Goal: Information Seeking & Learning: Learn about a topic

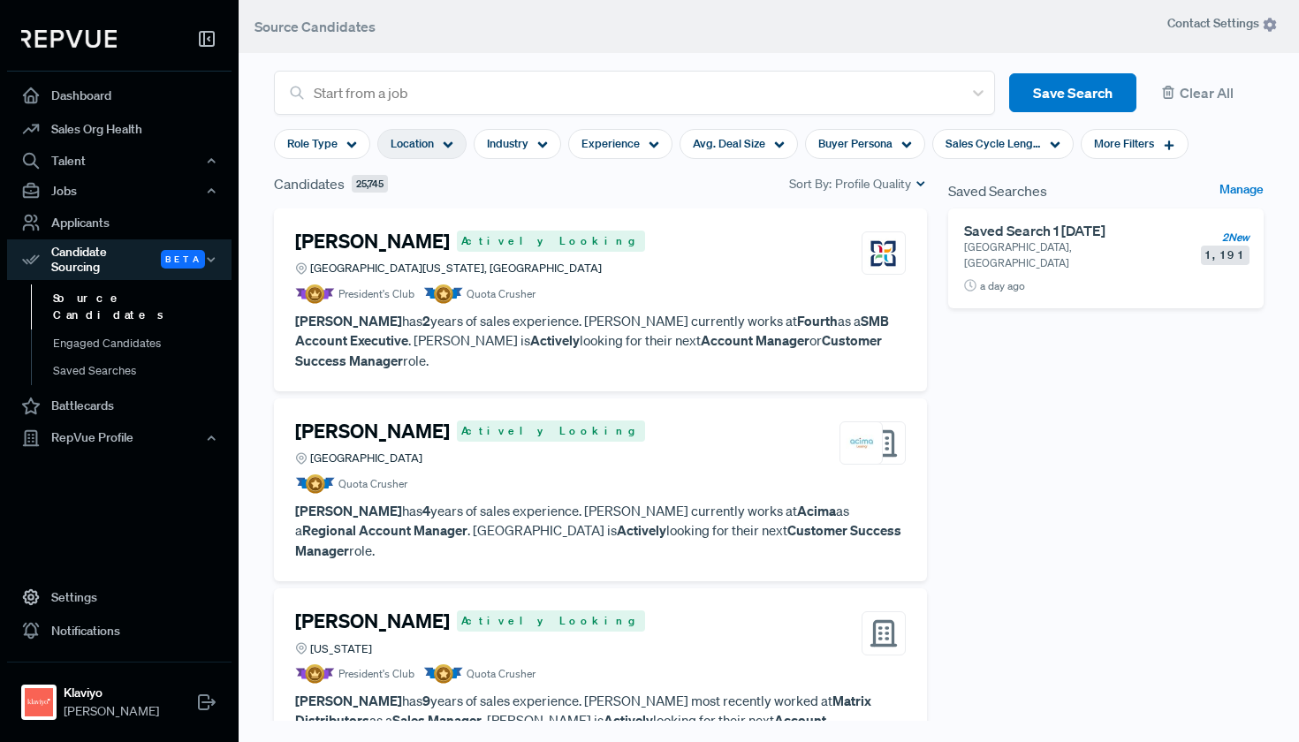
click at [432, 145] on span "Location" at bounding box center [412, 143] width 43 height 17
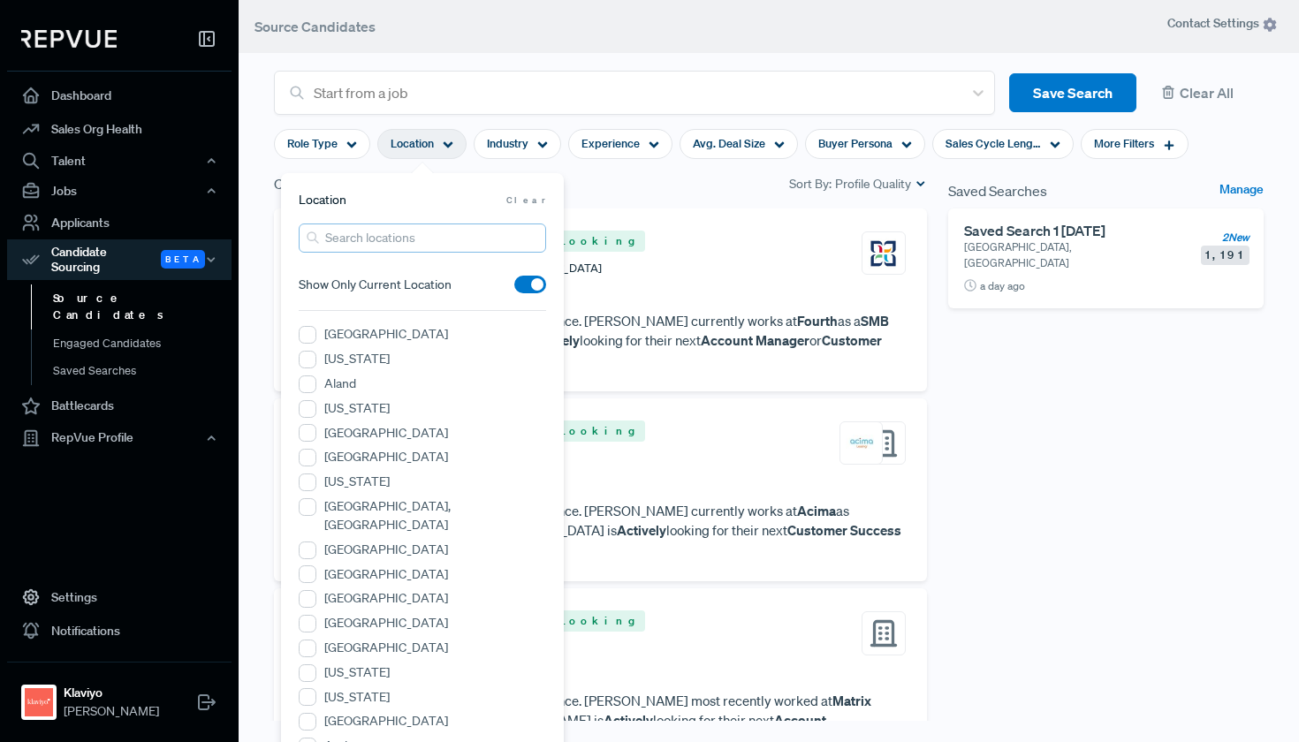
click at [469, 253] on input "search" at bounding box center [422, 238] width 247 height 29
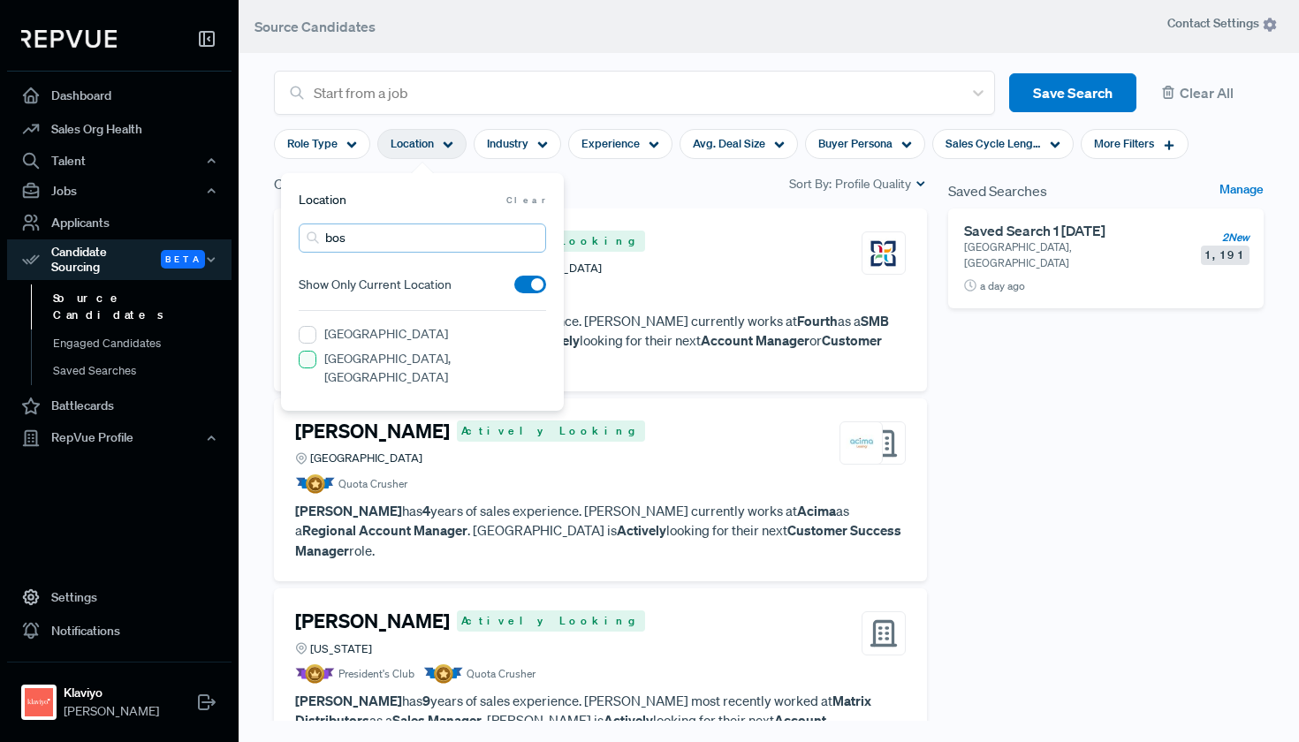
type input "bos"
click at [308, 360] on MA "[GEOGRAPHIC_DATA], [GEOGRAPHIC_DATA]" at bounding box center [308, 360] width 18 height 18
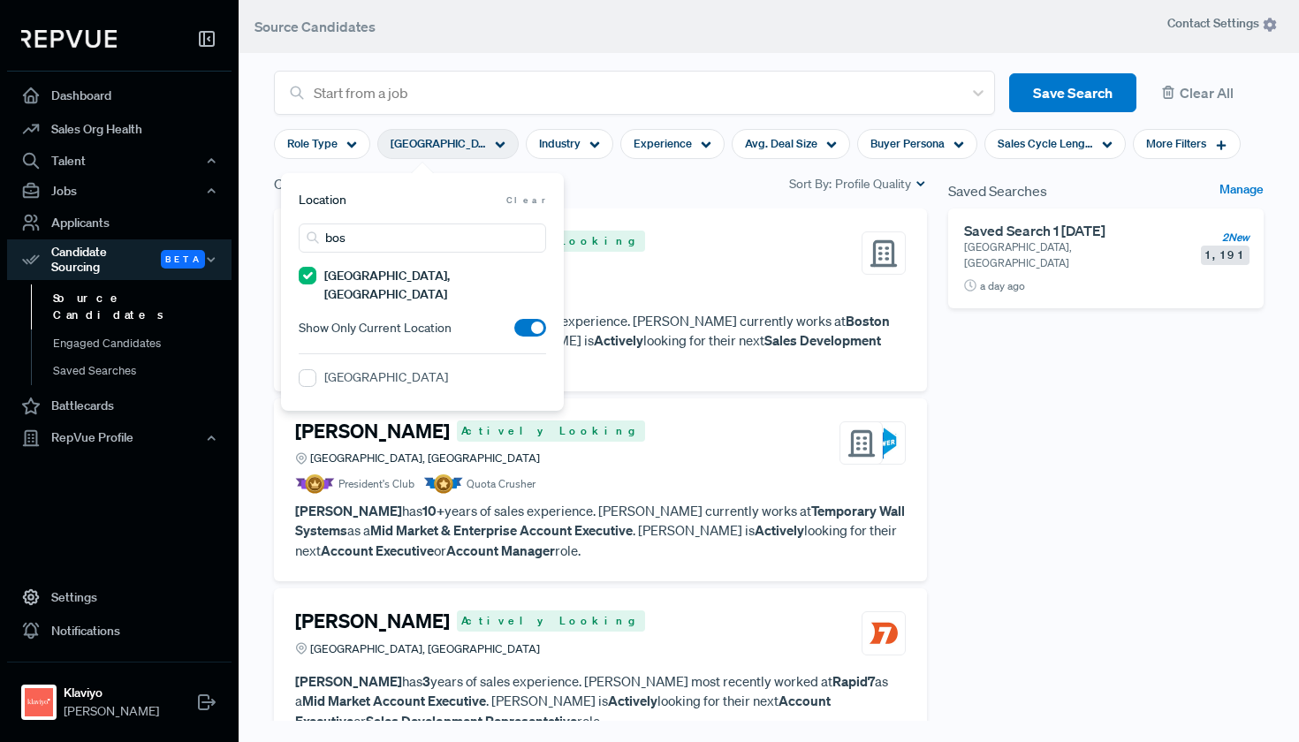
click at [634, 213] on div "[PERSON_NAME] Actively Looking [GEOGRAPHIC_DATA], [GEOGRAPHIC_DATA] Quota Crush…" at bounding box center [600, 300] width 653 height 183
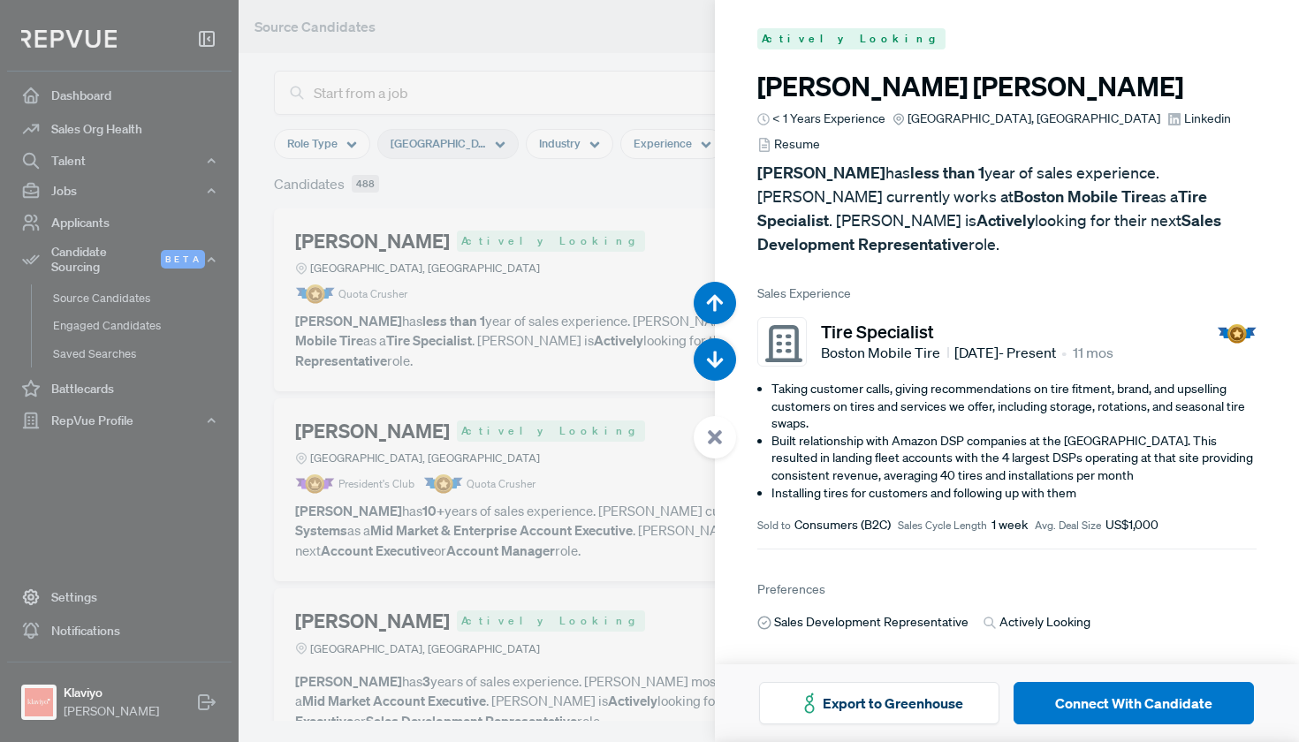
click at [612, 224] on div at bounding box center [649, 371] width 1299 height 742
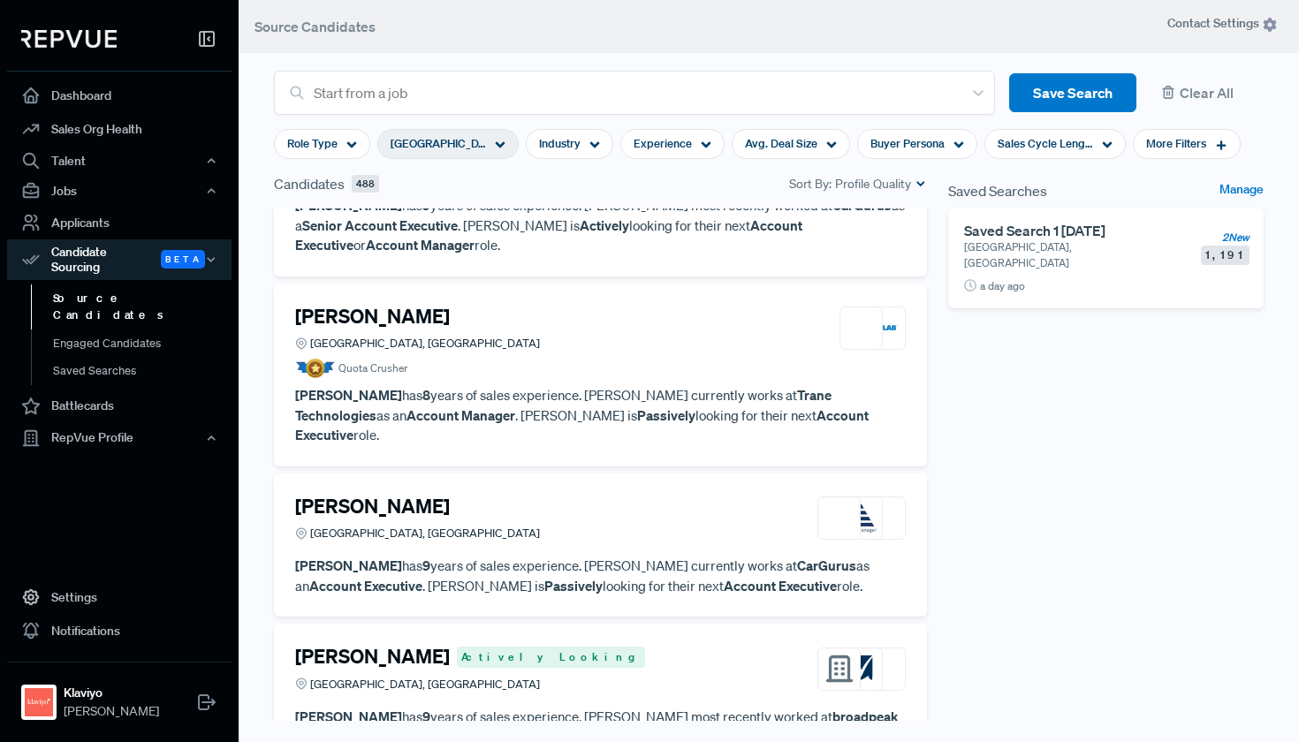
scroll to position [1579, 0]
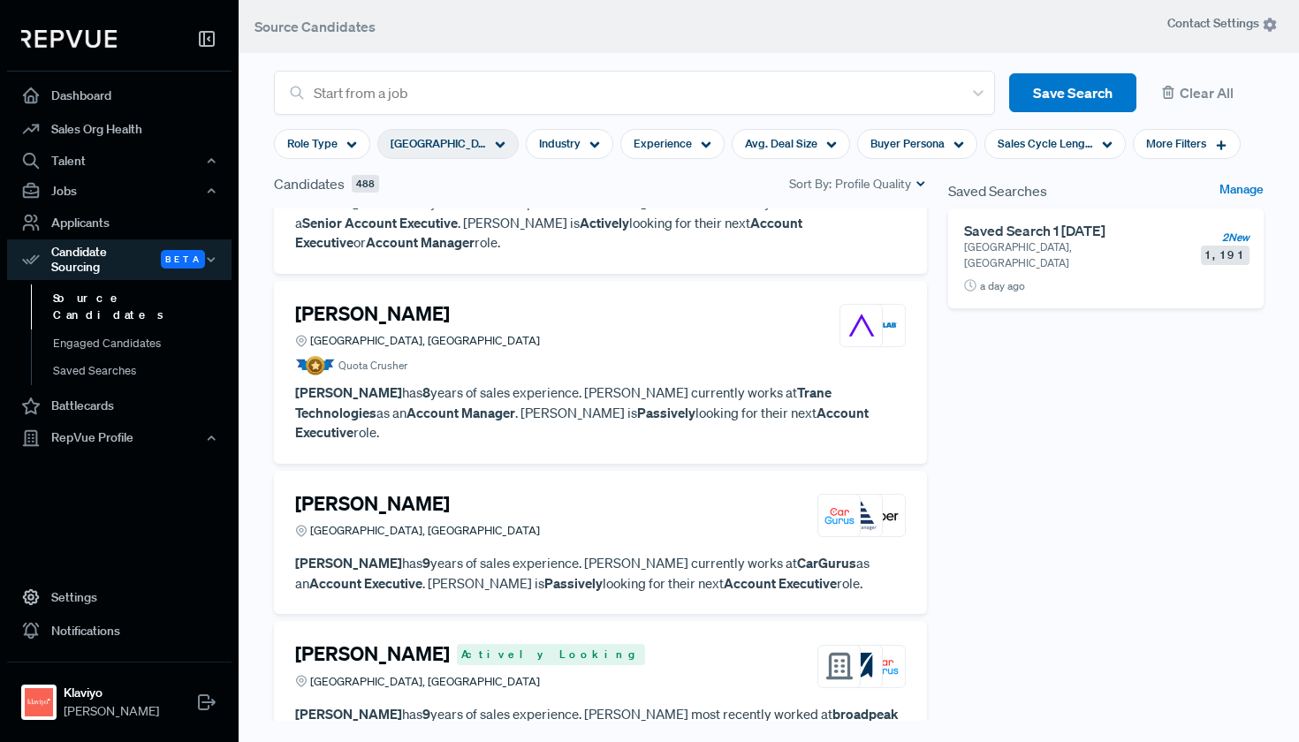
click at [572, 302] on div "[PERSON_NAME] [GEOGRAPHIC_DATA], [GEOGRAPHIC_DATA]" at bounding box center [600, 326] width 611 height 48
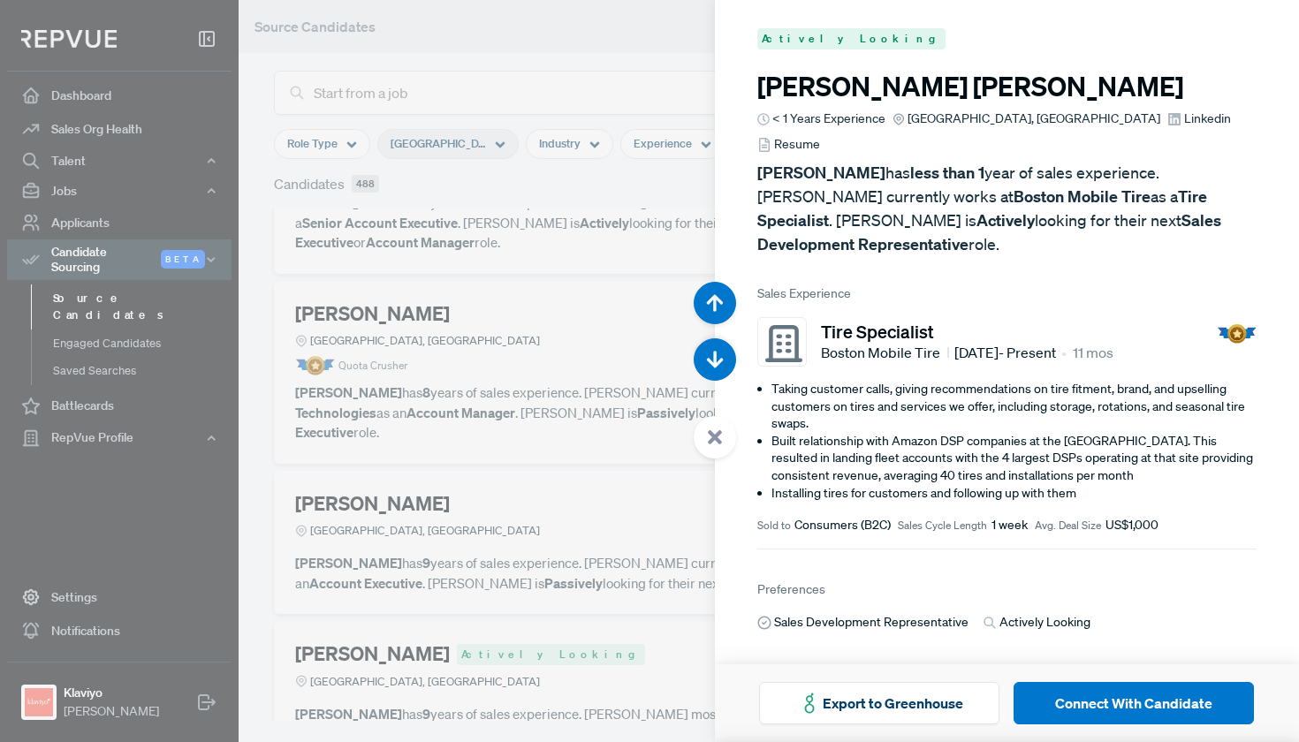
scroll to position [6680, 0]
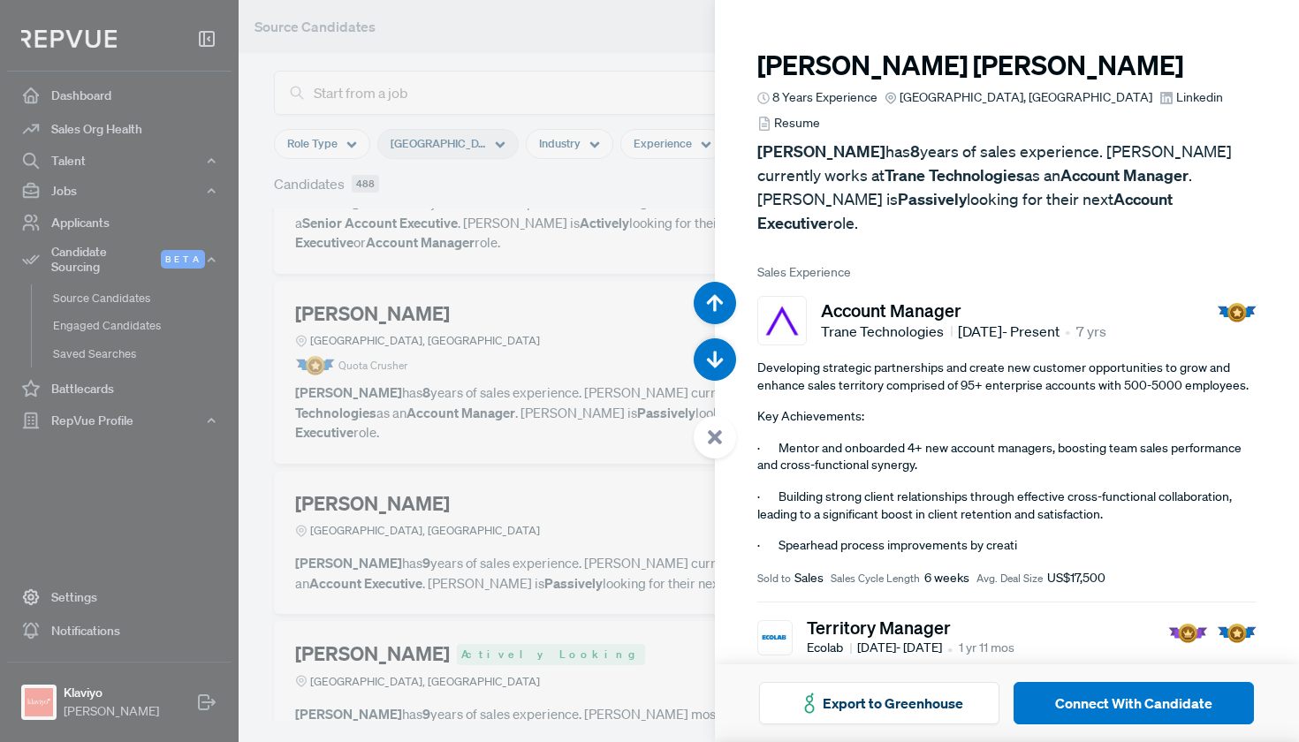
click at [540, 190] on div at bounding box center [649, 371] width 1299 height 742
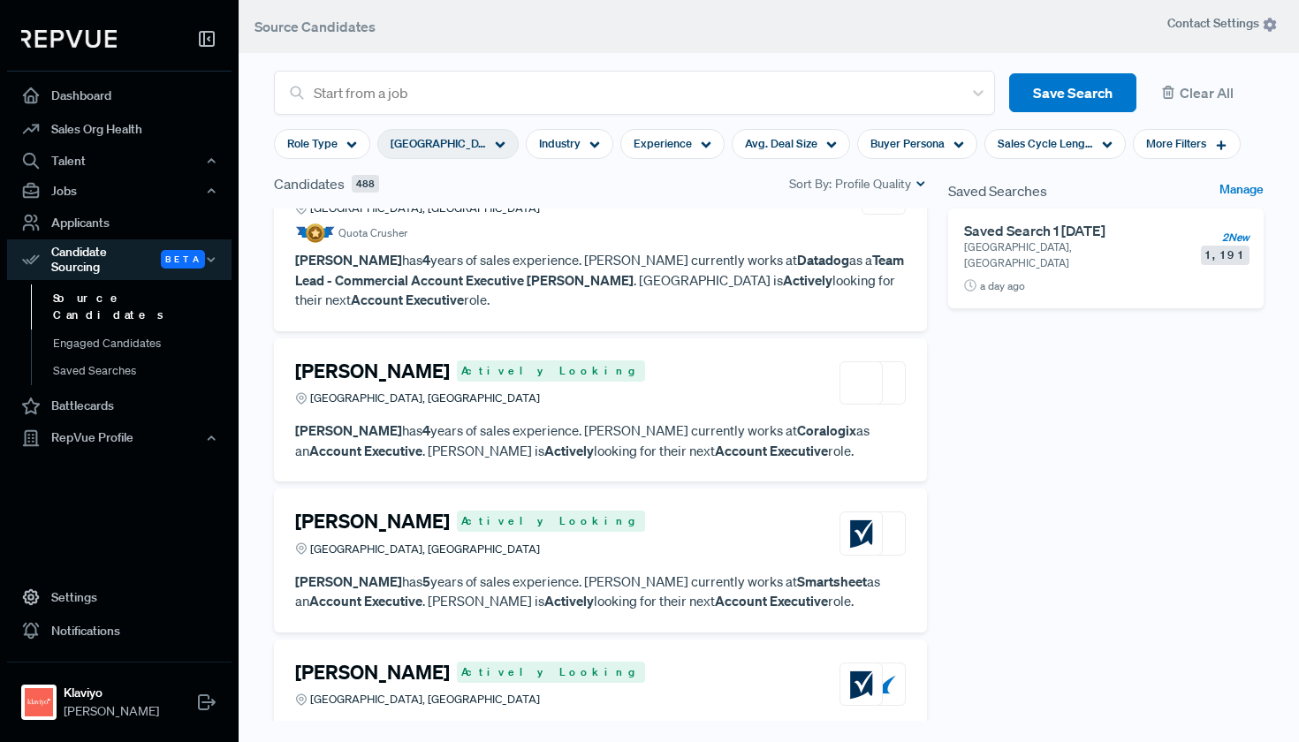
scroll to position [2605, 0]
click at [68, 4] on nav "Dashboard Sales Org Health Talent Talent Data Talent Profiles Talent Competitor…" at bounding box center [119, 371] width 239 height 742
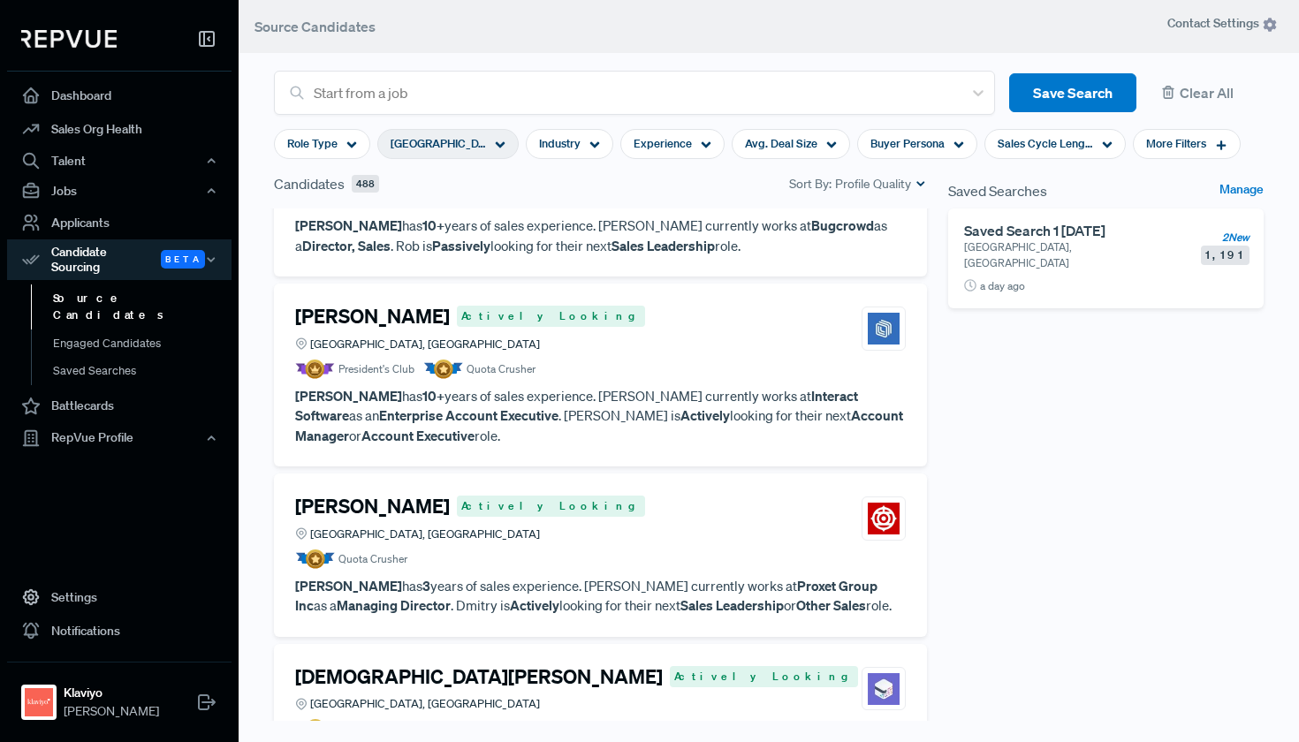
scroll to position [3810, 0]
click at [474, 135] on span "[GEOGRAPHIC_DATA], [GEOGRAPHIC_DATA]" at bounding box center [438, 143] width 95 height 17
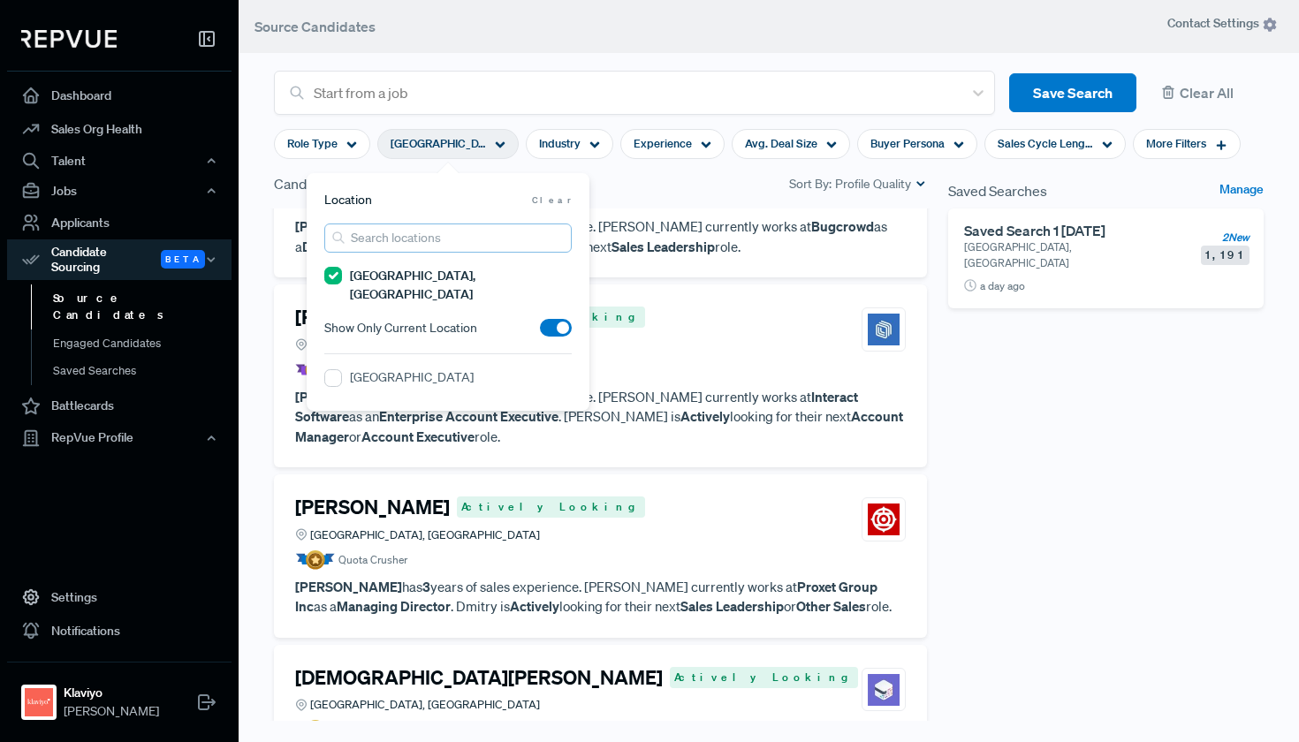
click at [432, 250] on input "search" at bounding box center [447, 238] width 247 height 29
type input "e"
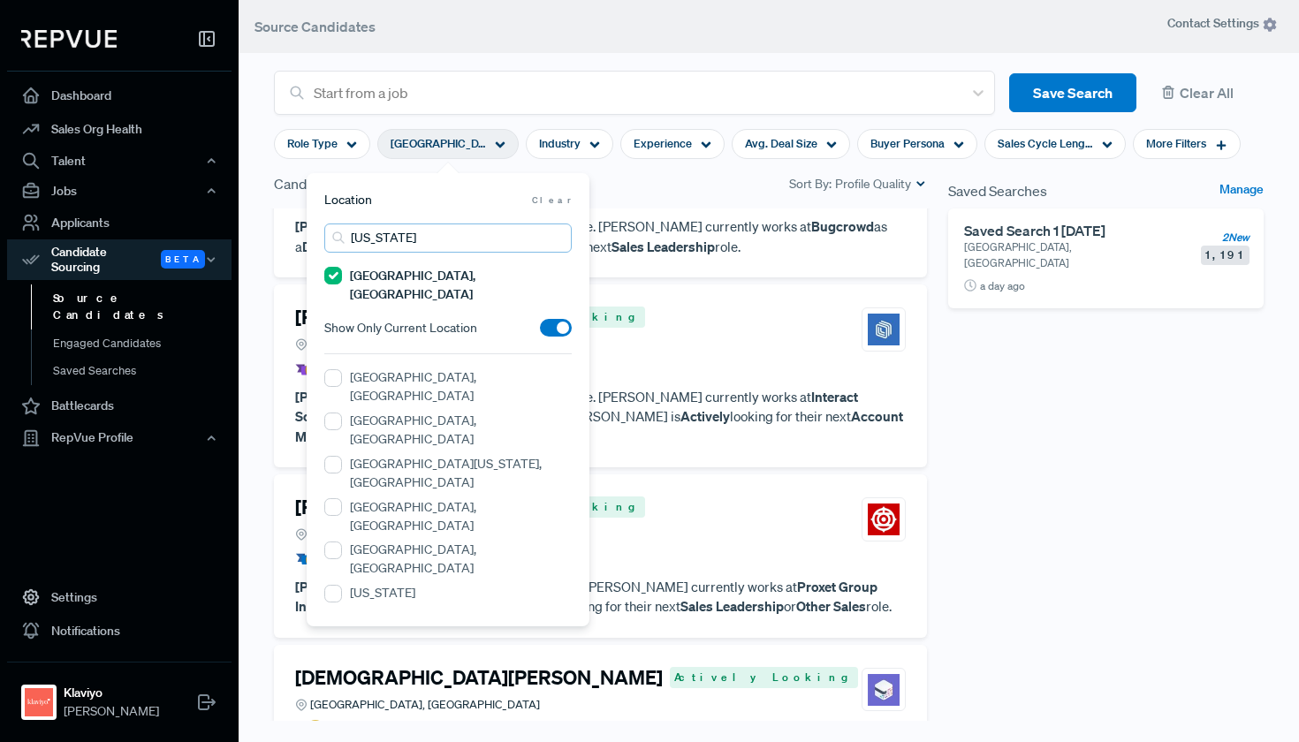
type input "[US_STATE]"
drag, startPoint x: 431, startPoint y: 250, endPoint x: 334, endPoint y: 276, distance: 100.5
click at [334, 276] on MA "[GEOGRAPHIC_DATA], [GEOGRAPHIC_DATA]" at bounding box center [333, 276] width 18 height 18
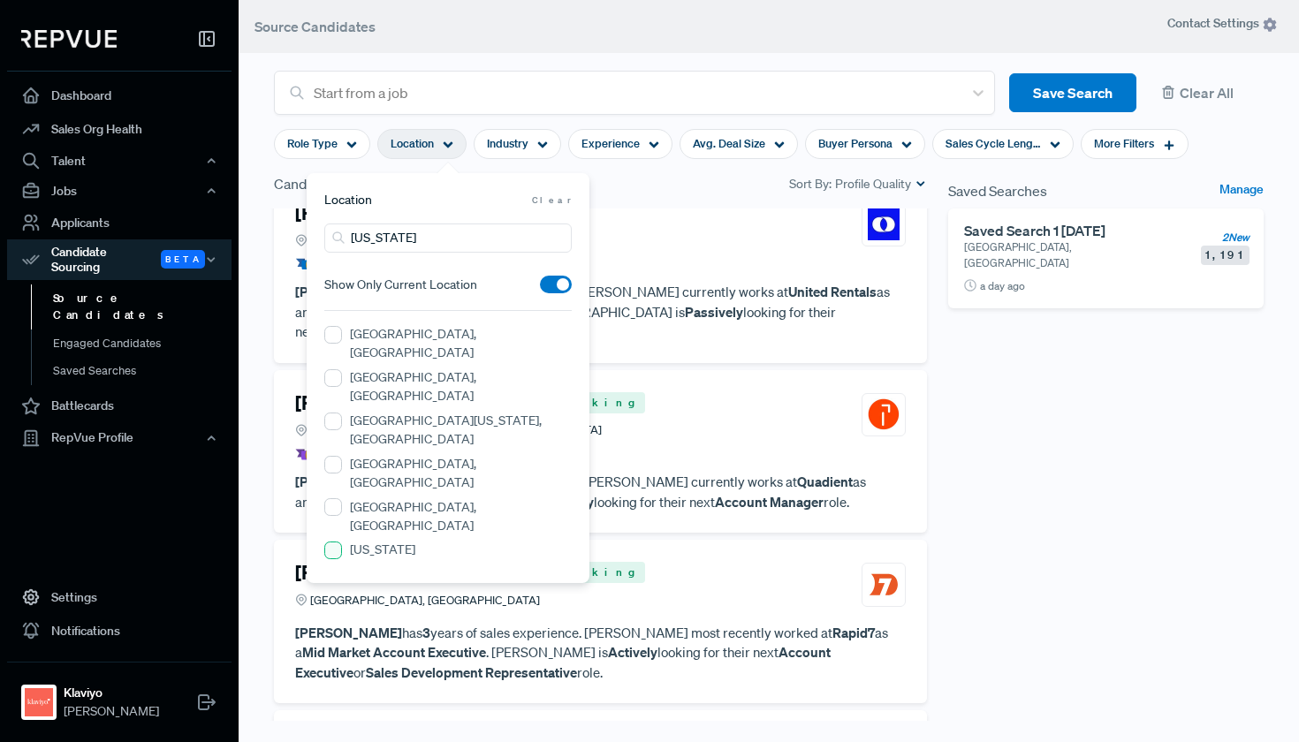
click at [338, 542] on York "[US_STATE]" at bounding box center [333, 551] width 18 height 18
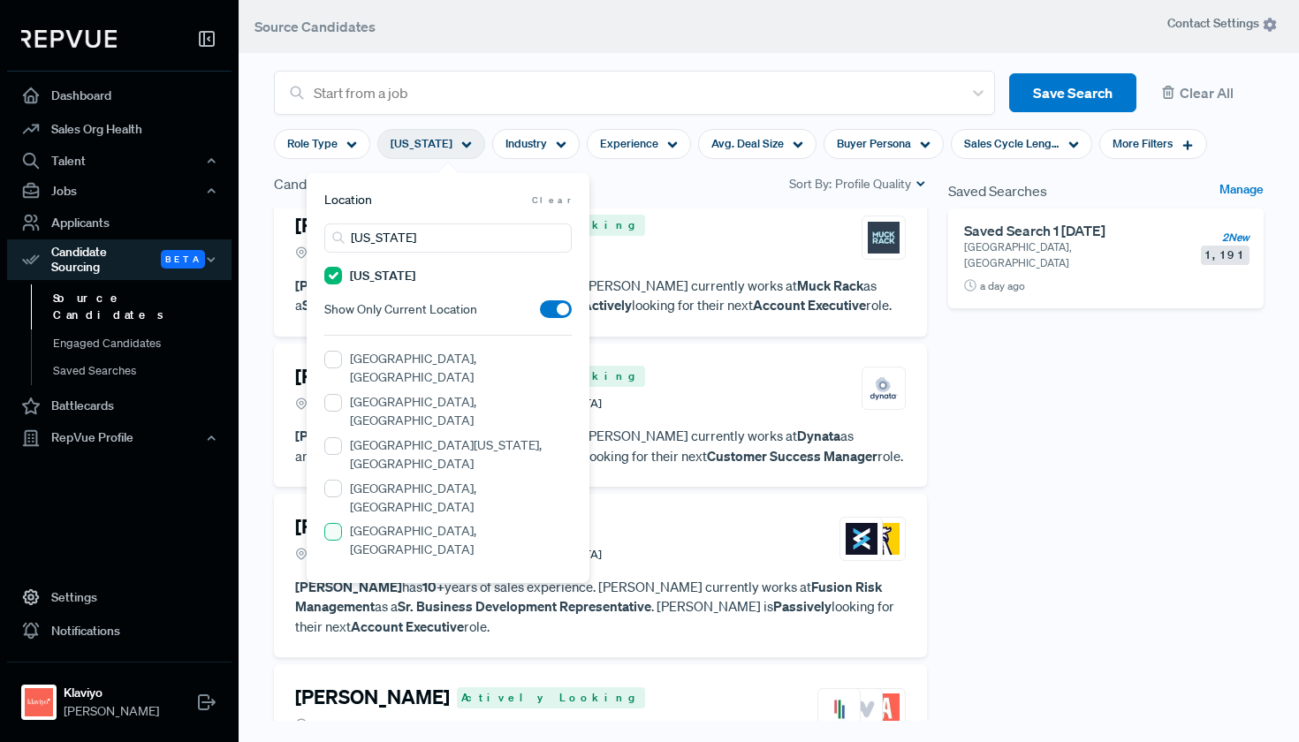
scroll to position [3687, 0]
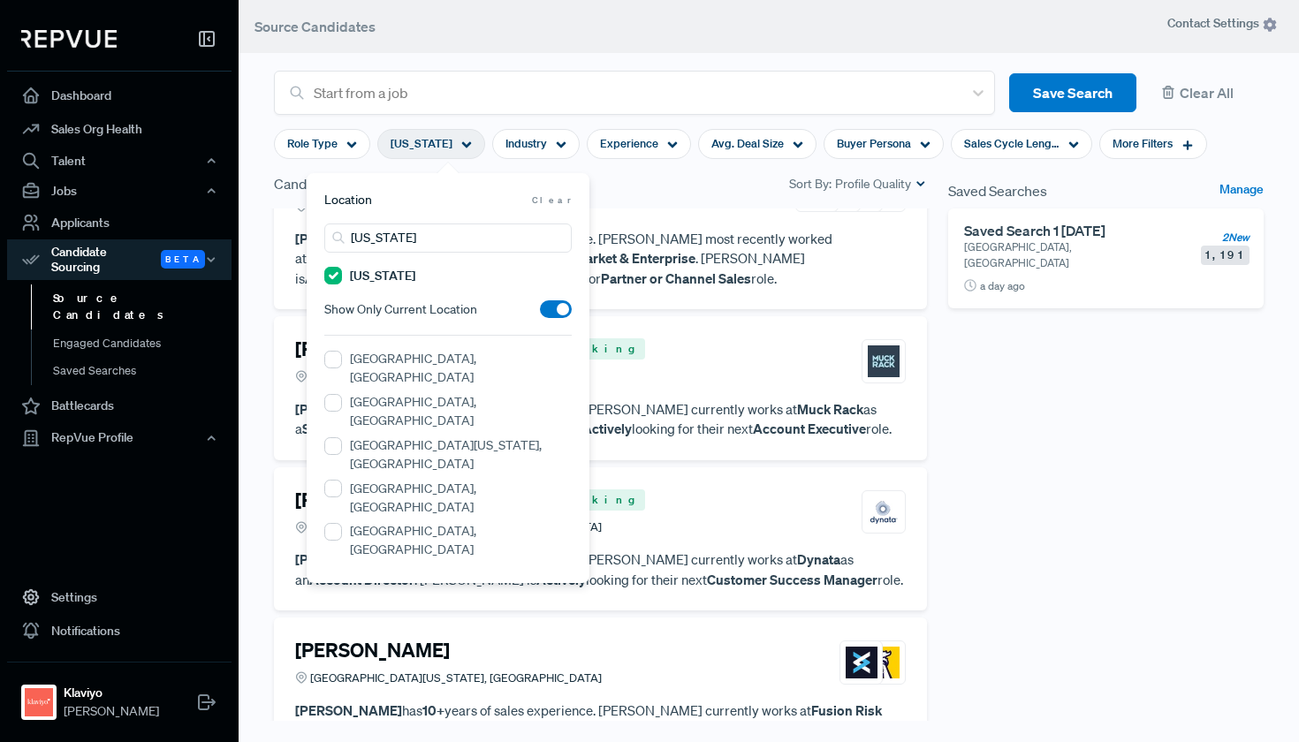
click at [1026, 391] on div "Saved Searches Manage Saved Search 1 [DATE] [GEOGRAPHIC_DATA], [GEOGRAPHIC_DATA…" at bounding box center [1106, 472] width 337 height 598
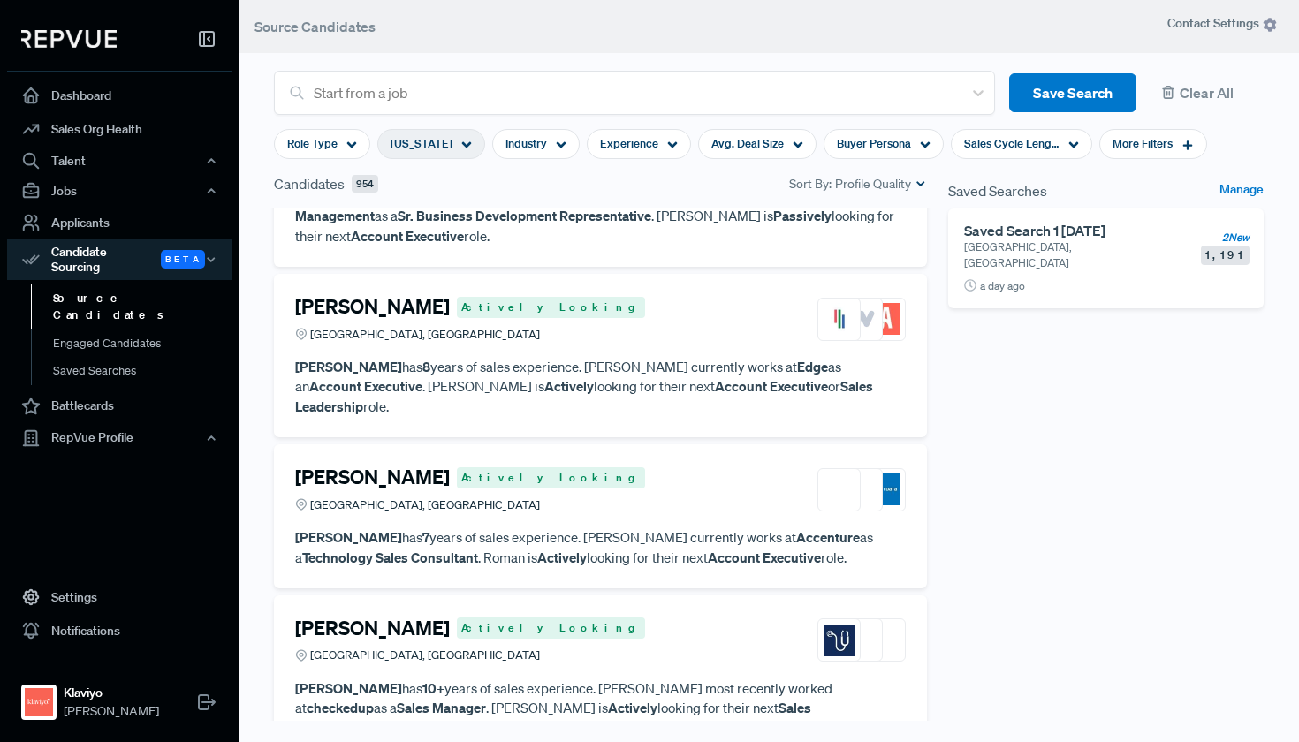
scroll to position [4216, 0]
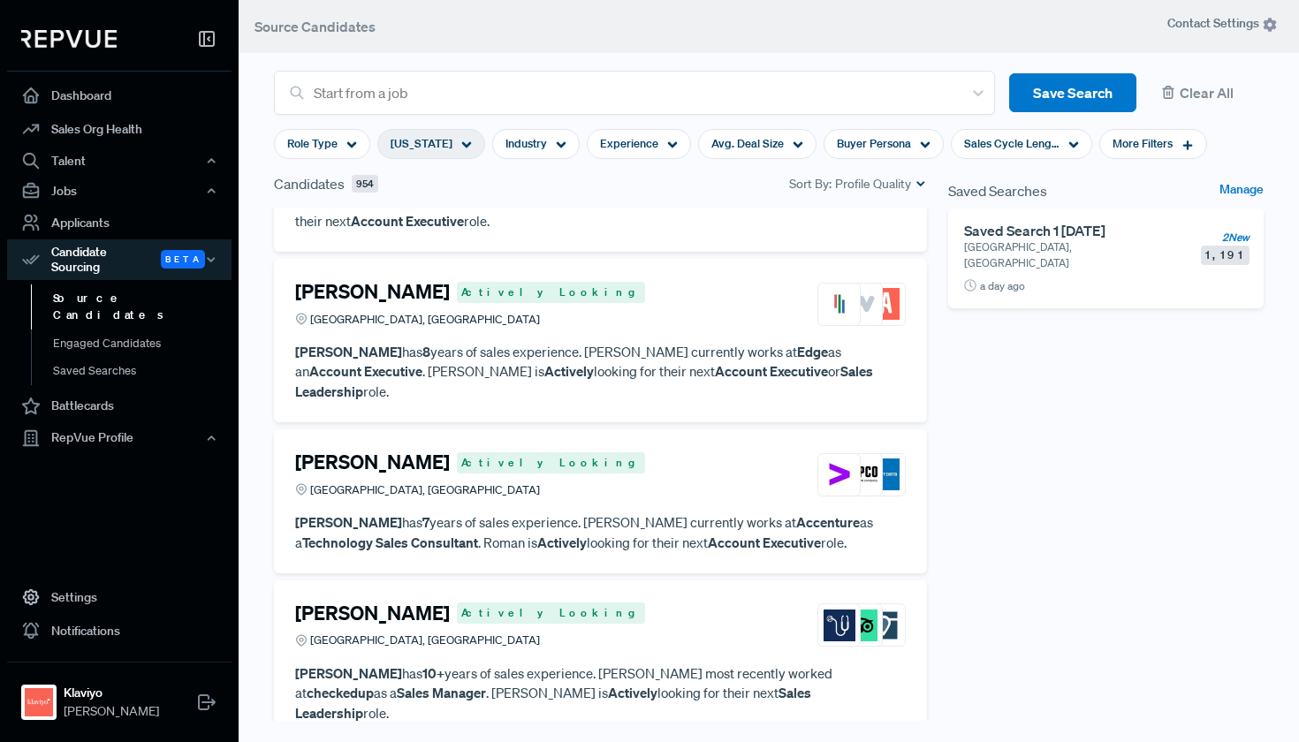
click at [461, 148] on icon at bounding box center [466, 145] width 11 height 11
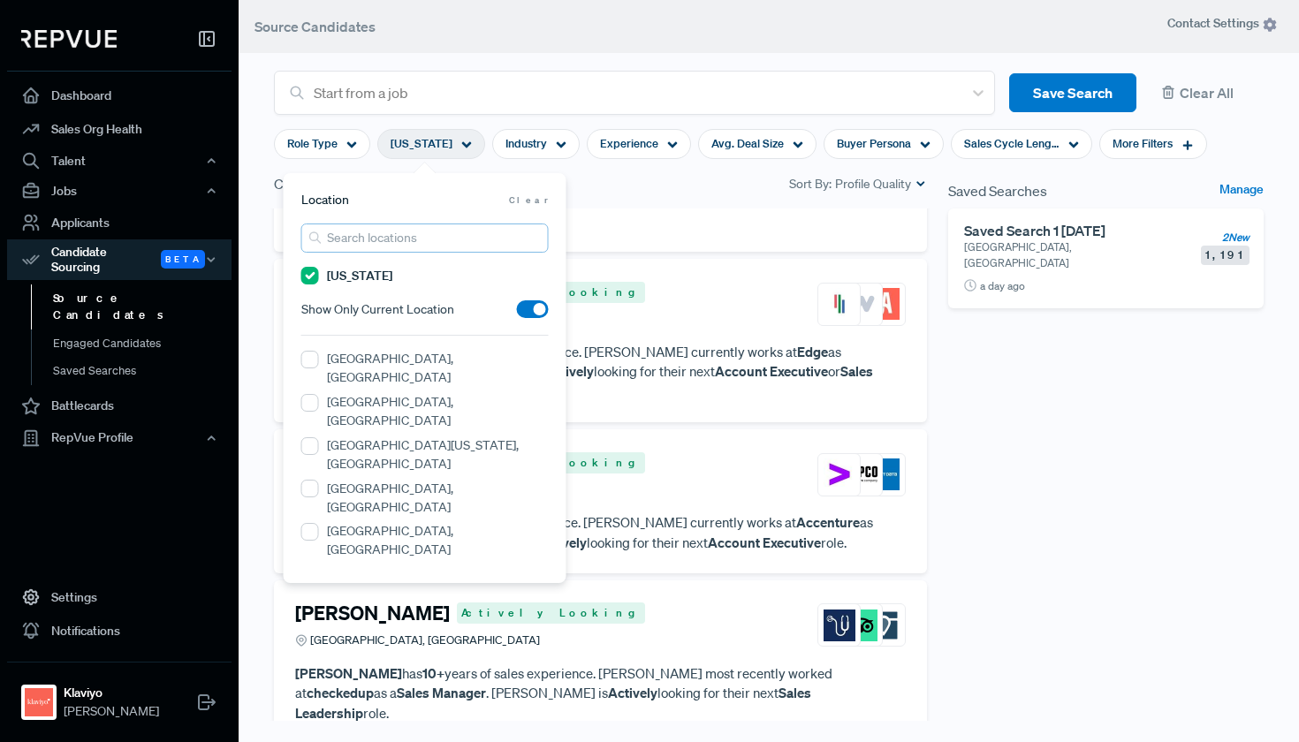
click at [414, 246] on input "search" at bounding box center [424, 238] width 247 height 29
type input "greater [US_STATE]"
drag, startPoint x: 363, startPoint y: 359, endPoint x: 309, endPoint y: 413, distance: 76.2
click at [309, 437] on NY "[GEOGRAPHIC_DATA][US_STATE], [GEOGRAPHIC_DATA]" at bounding box center [310, 446] width 18 height 18
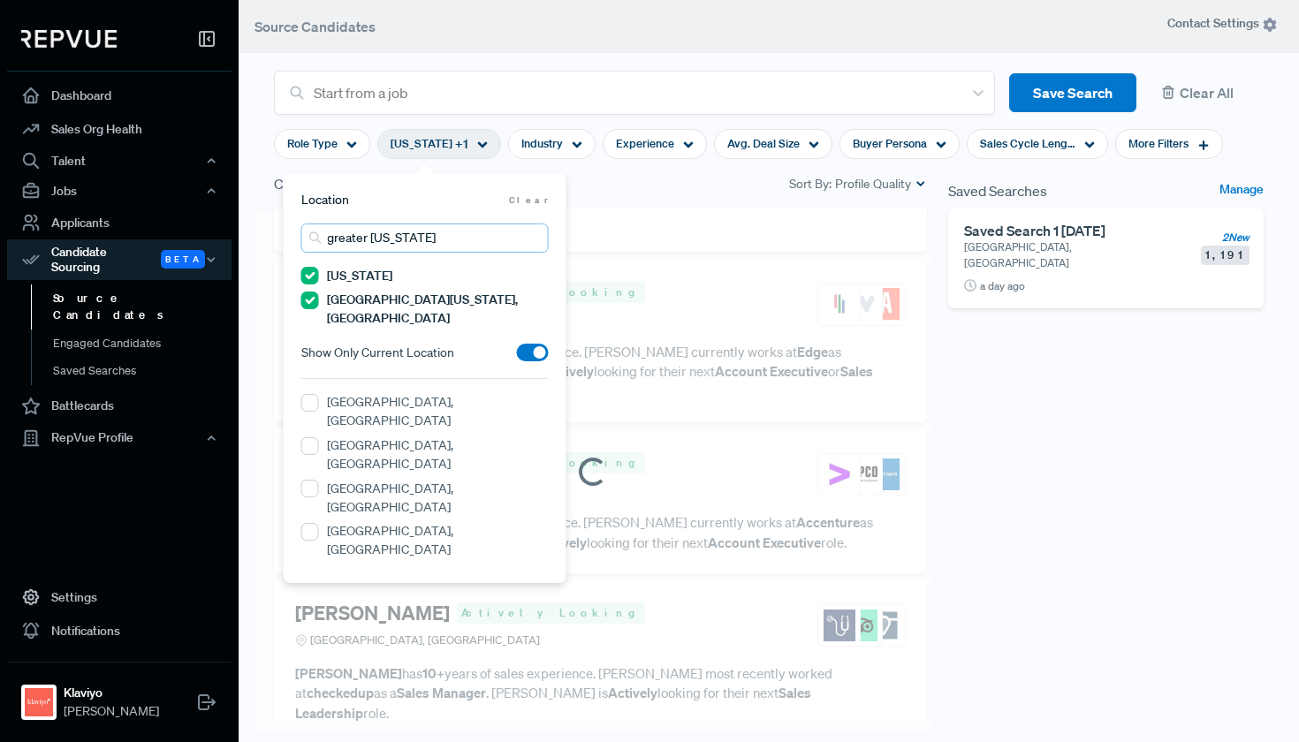
click at [459, 240] on input "greater [US_STATE]" at bounding box center [424, 238] width 247 height 29
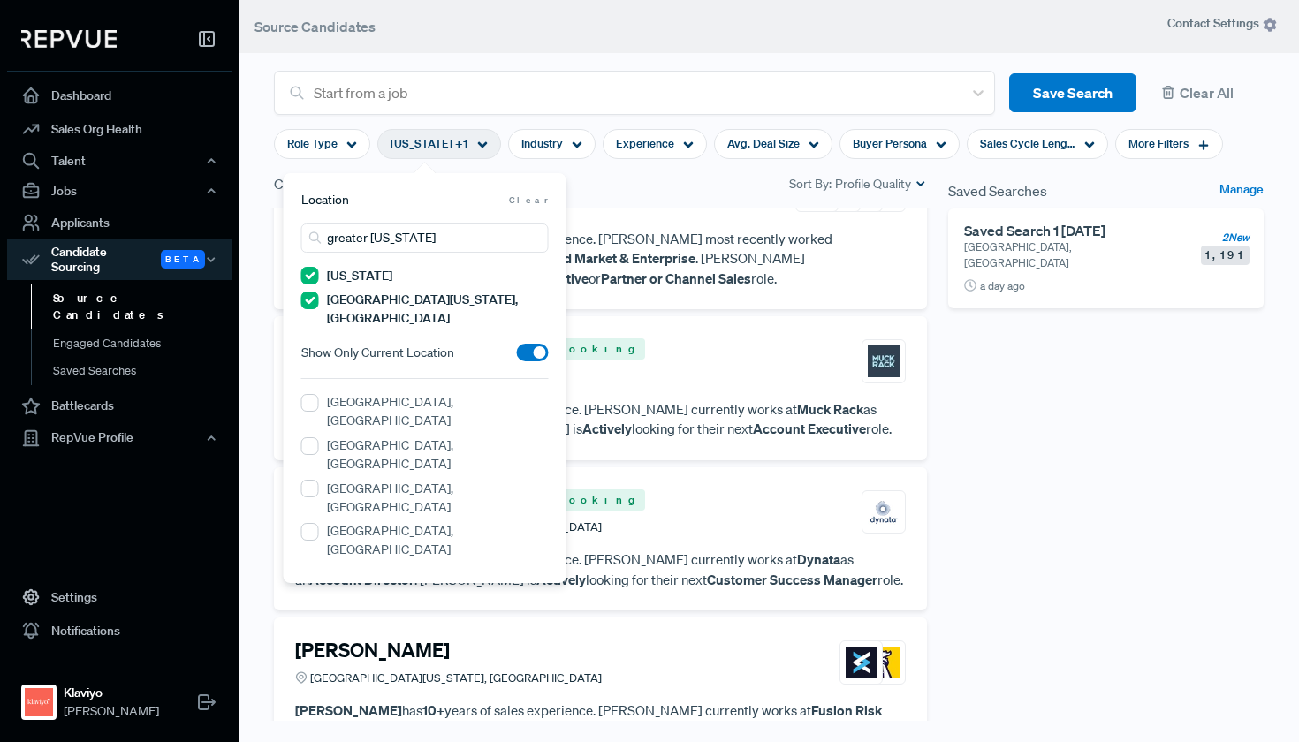
drag, startPoint x: 459, startPoint y: 240, endPoint x: 1028, endPoint y: 521, distance: 634.7
click at [1028, 521] on div "Saved Searches Manage Saved Search 1 [DATE] [GEOGRAPHIC_DATA], [GEOGRAPHIC_DATA…" at bounding box center [1106, 472] width 337 height 598
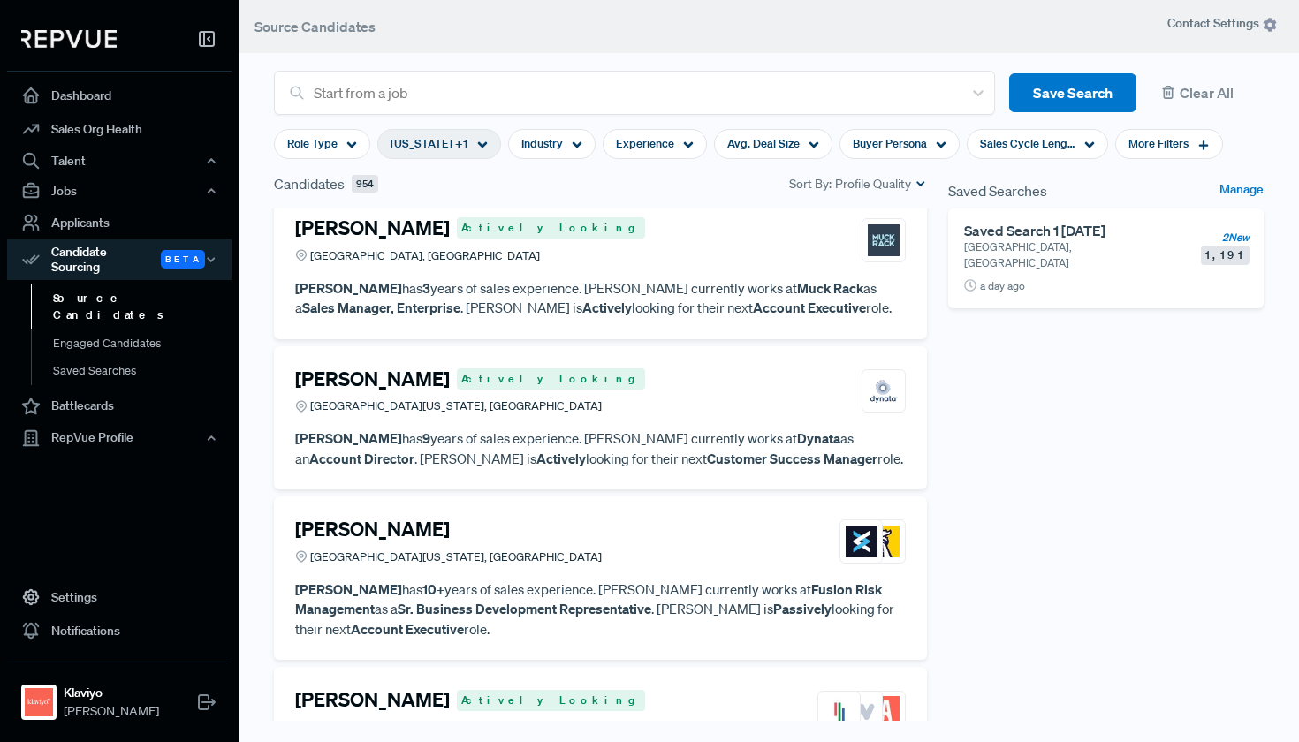
scroll to position [3832, 0]
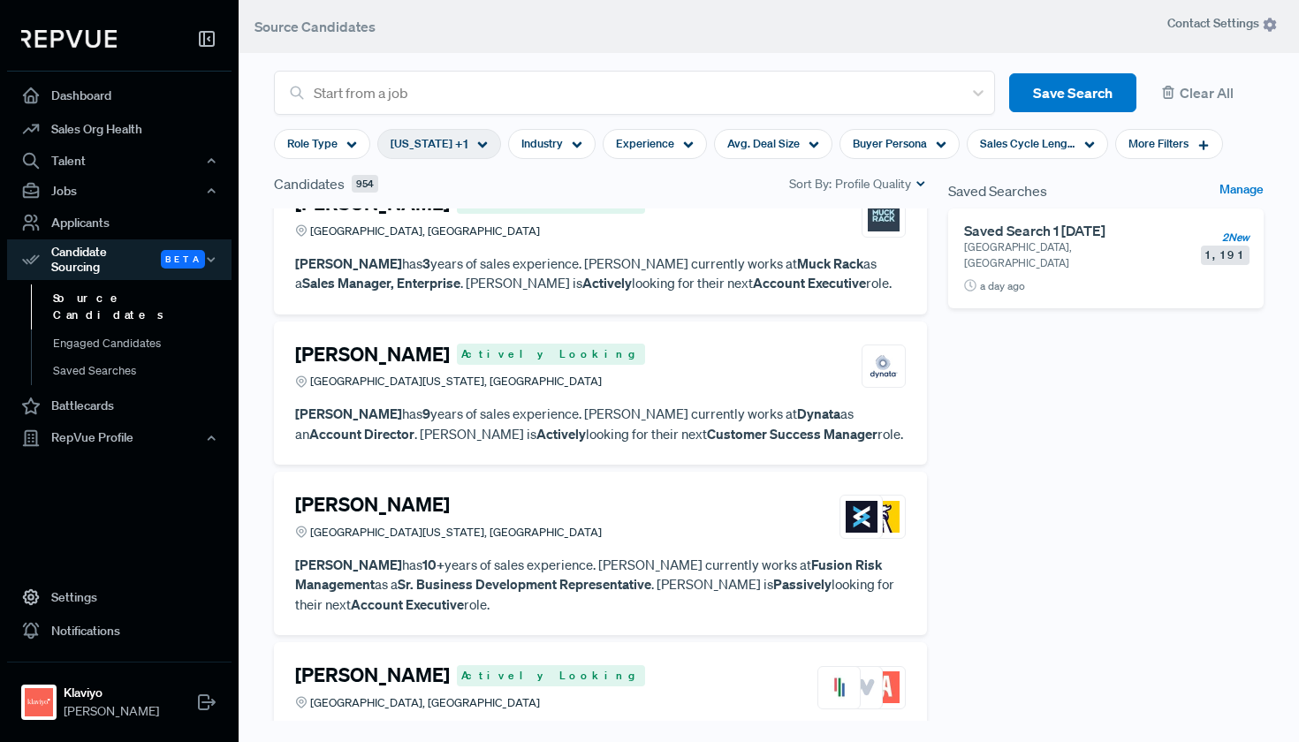
click at [455, 149] on span "+ 1" at bounding box center [461, 144] width 13 height 19
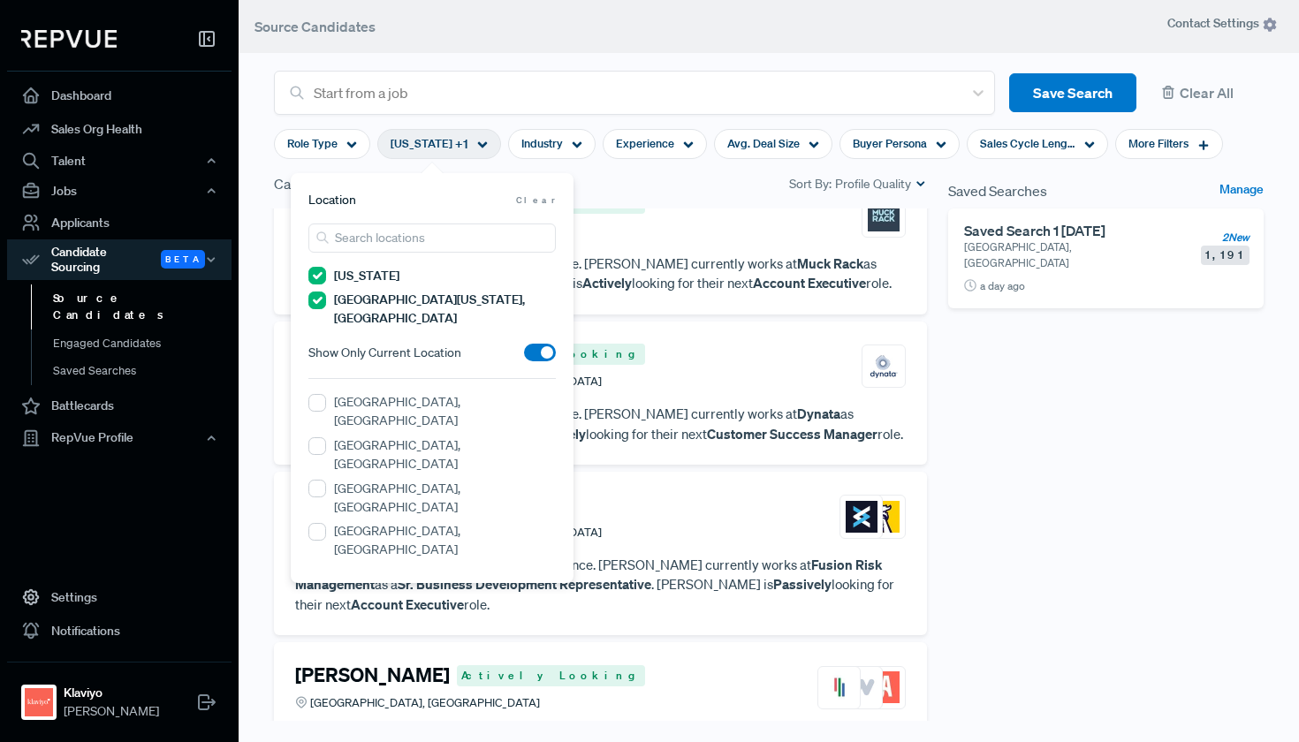
click at [318, 278] on York "[US_STATE]" at bounding box center [317, 276] width 18 height 18
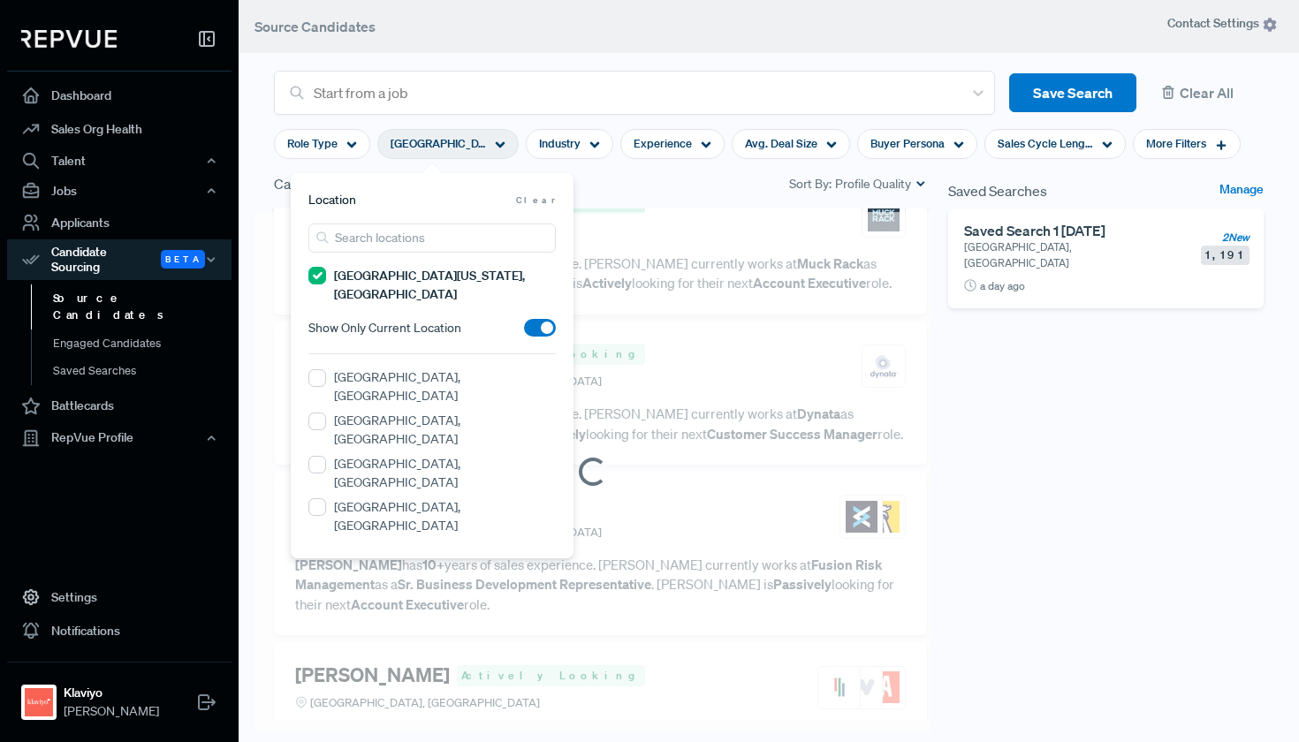
click at [318, 281] on NY "[GEOGRAPHIC_DATA][US_STATE], [GEOGRAPHIC_DATA]" at bounding box center [317, 276] width 18 height 18
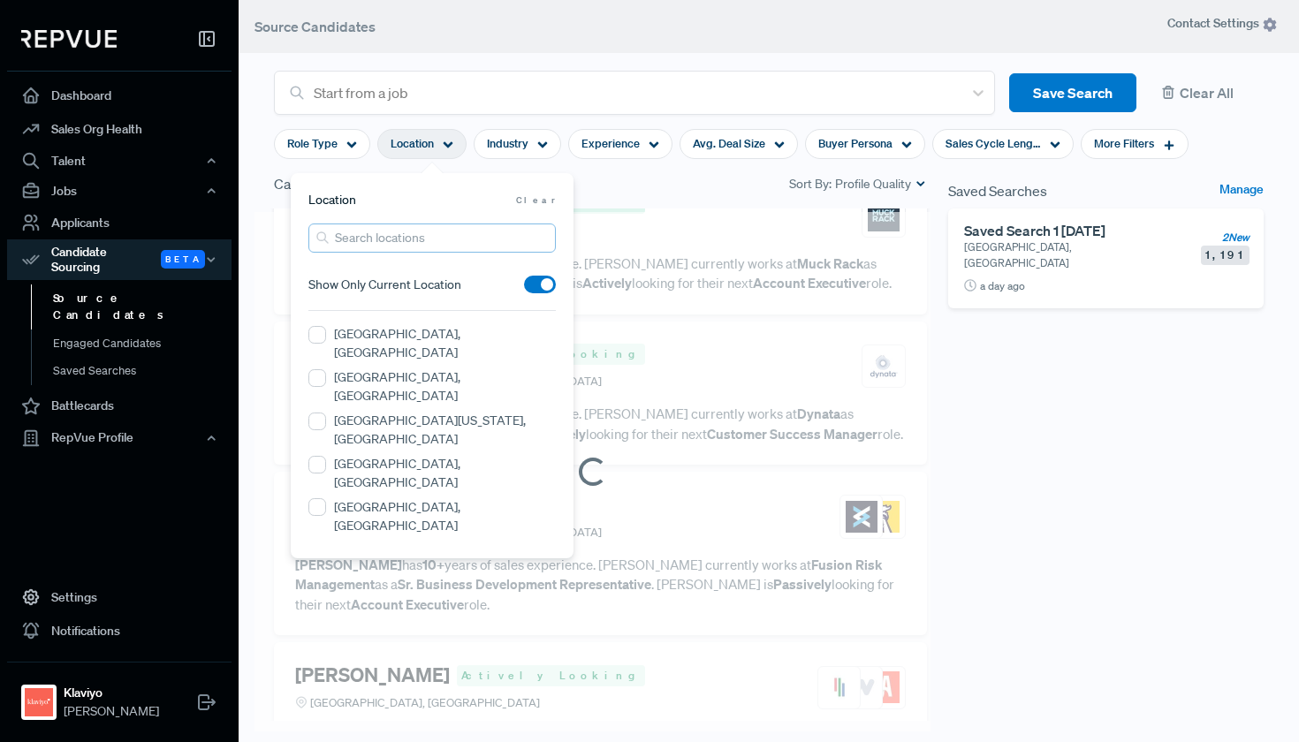
click at [398, 233] on input "search" at bounding box center [431, 238] width 247 height 29
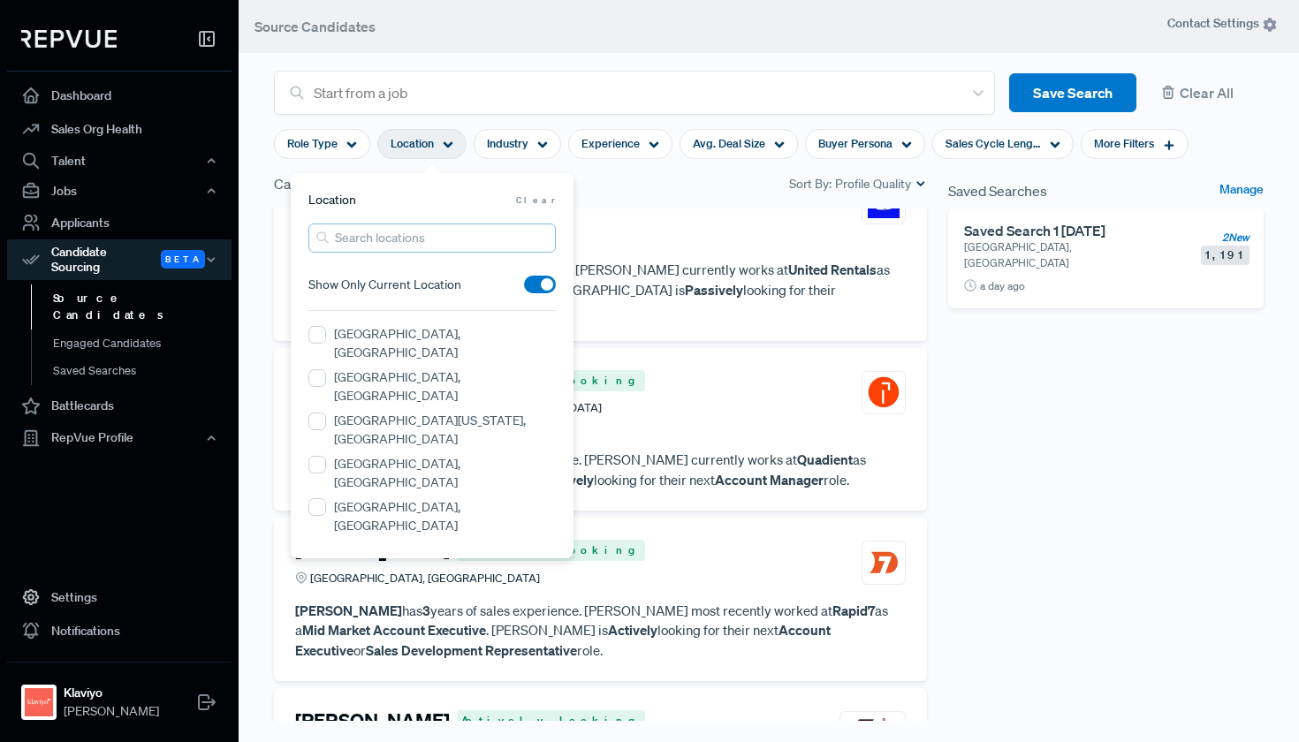
scroll to position [3641, 0]
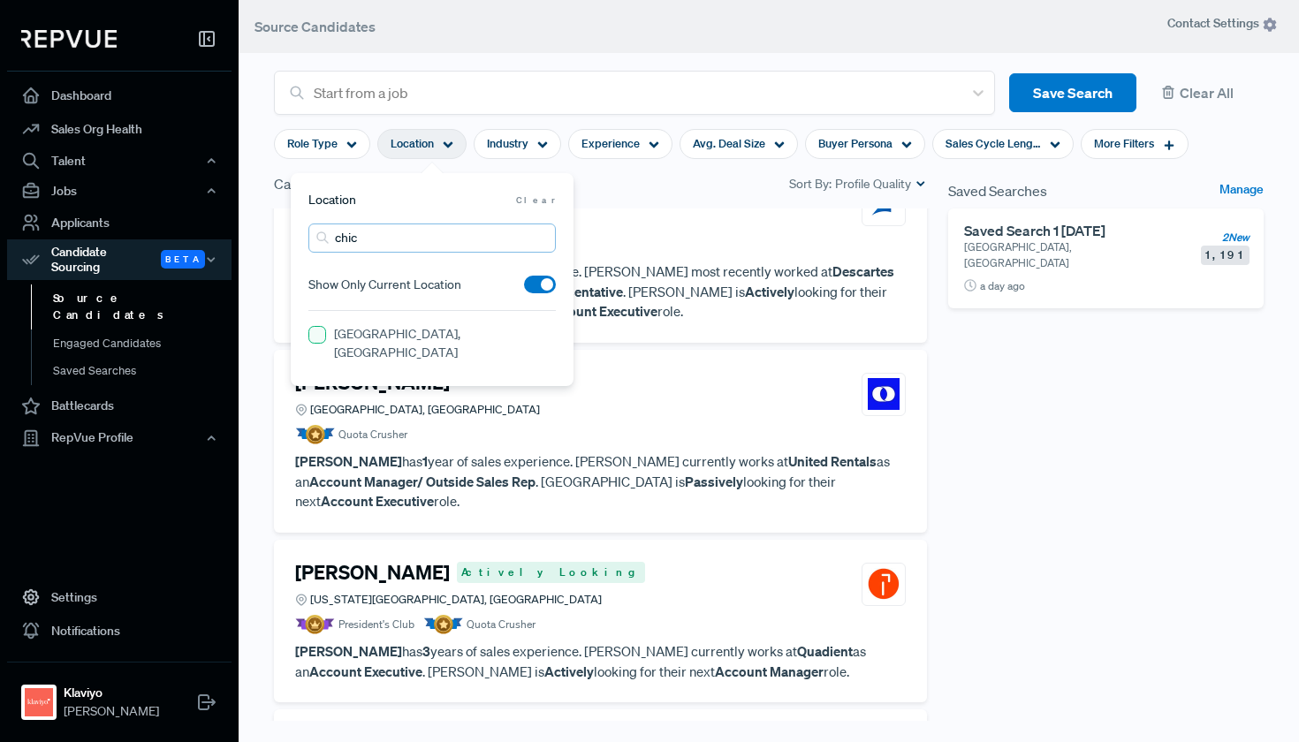
type input "chic"
click at [315, 341] on IL "[GEOGRAPHIC_DATA], [GEOGRAPHIC_DATA]" at bounding box center [317, 335] width 18 height 18
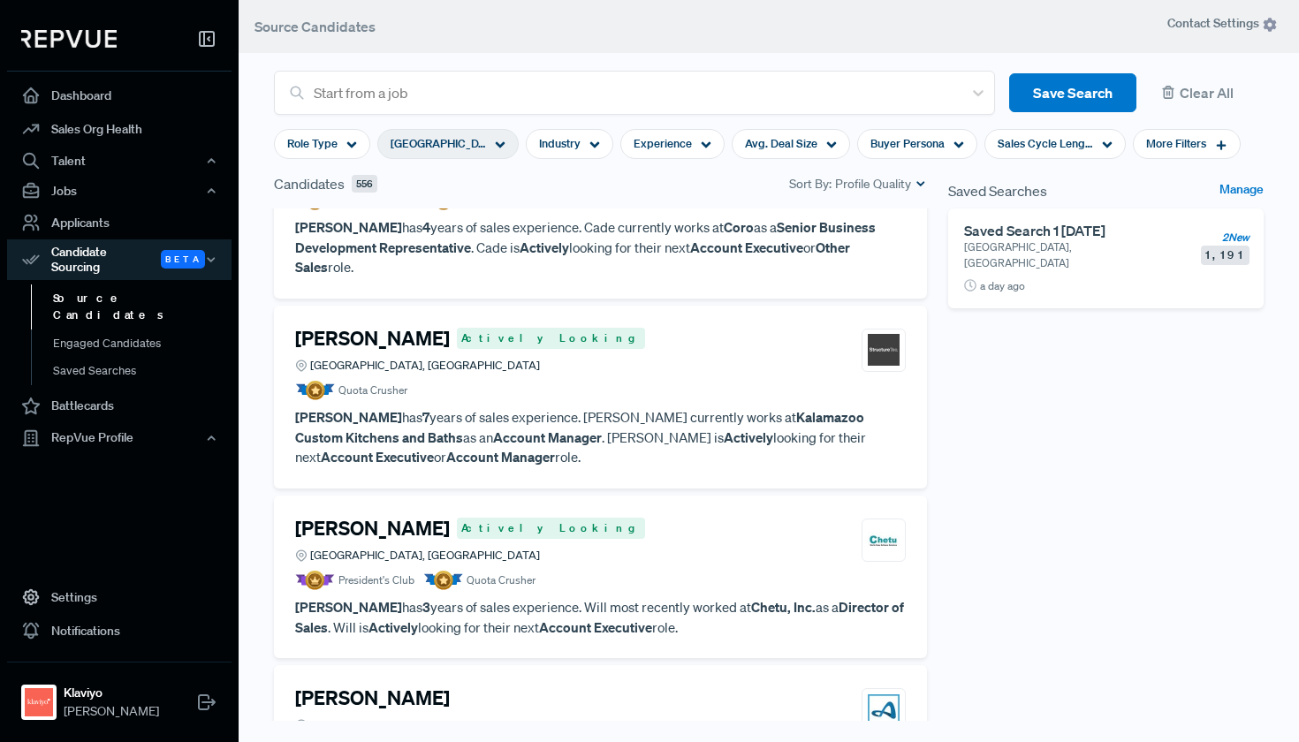
click at [656, 190] on div "Candidates 556 Sort By: Profile Quality" at bounding box center [600, 183] width 653 height 21
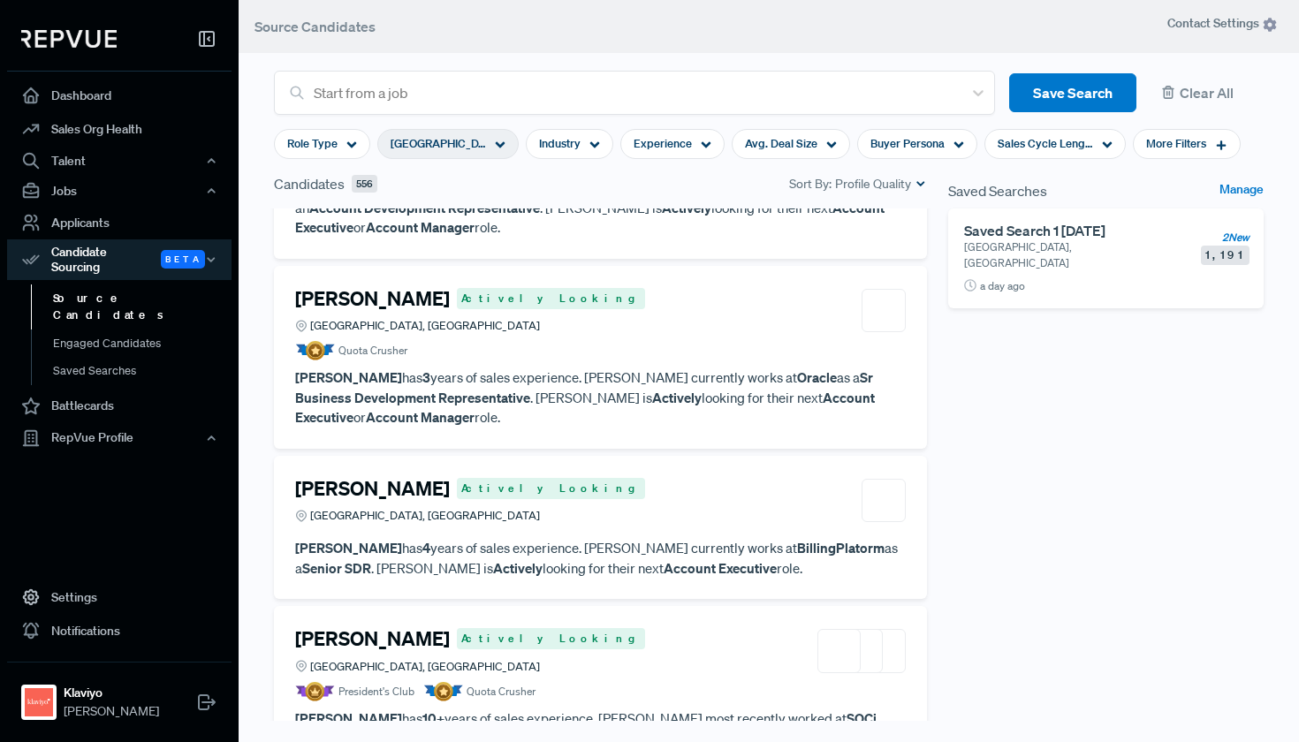
scroll to position [10462, 0]
